Goal: Navigation & Orientation: Find specific page/section

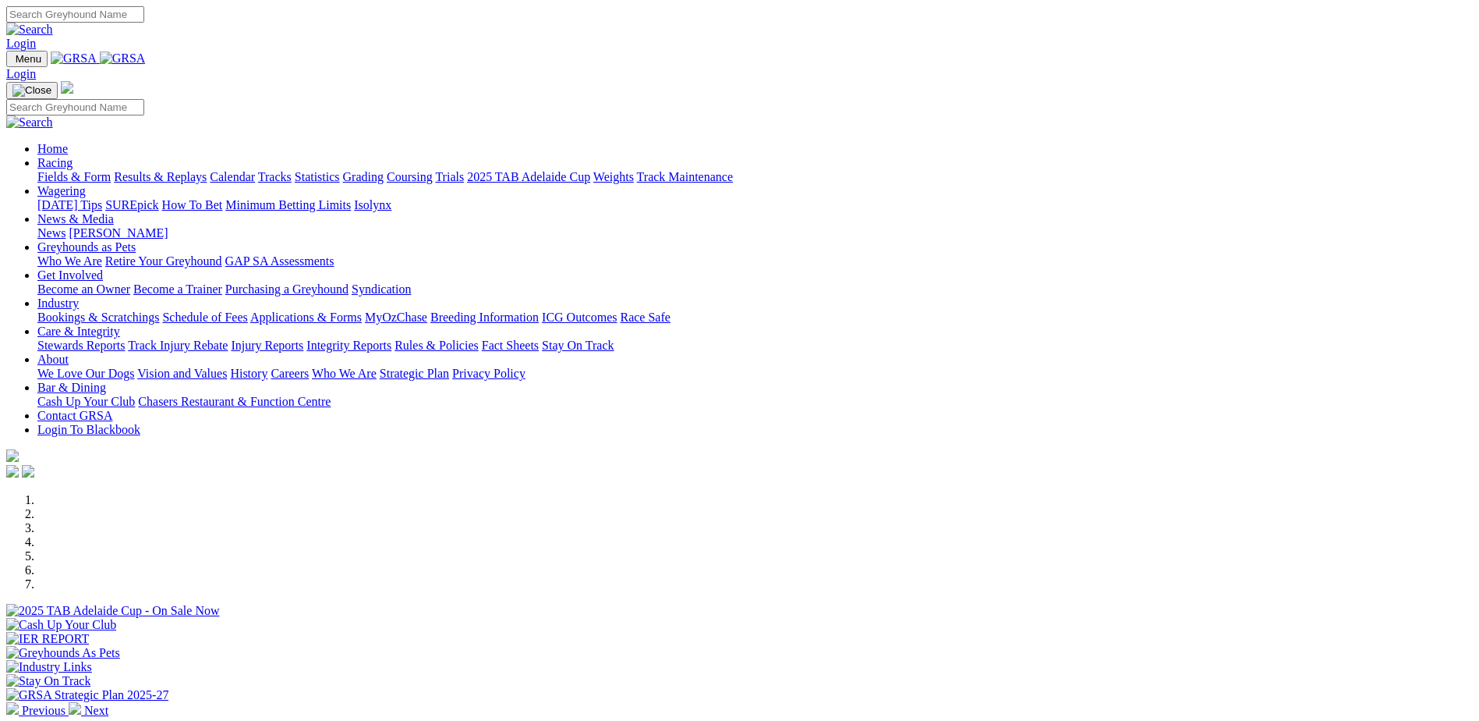
scroll to position [390, 0]
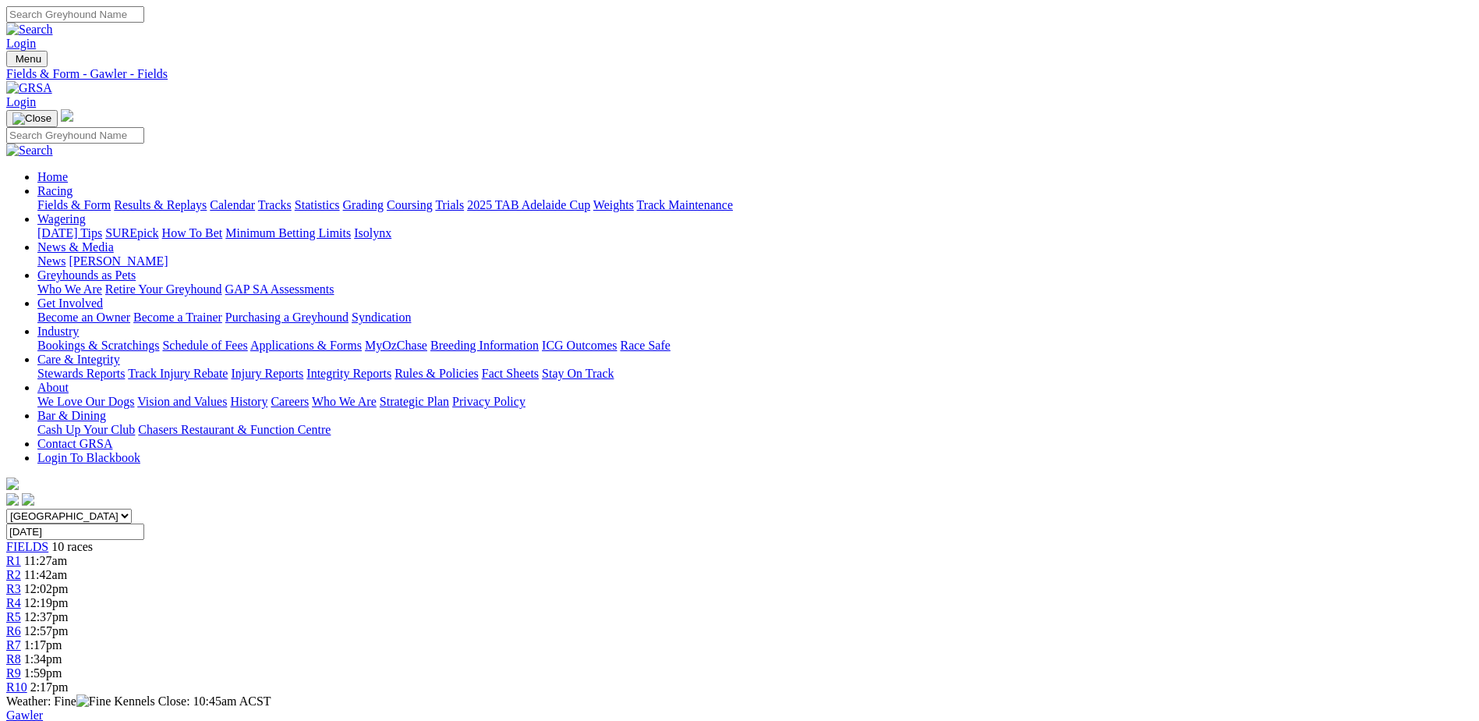
click at [52, 81] on img at bounding box center [29, 88] width 46 height 14
